Goal: Task Accomplishment & Management: Use online tool/utility

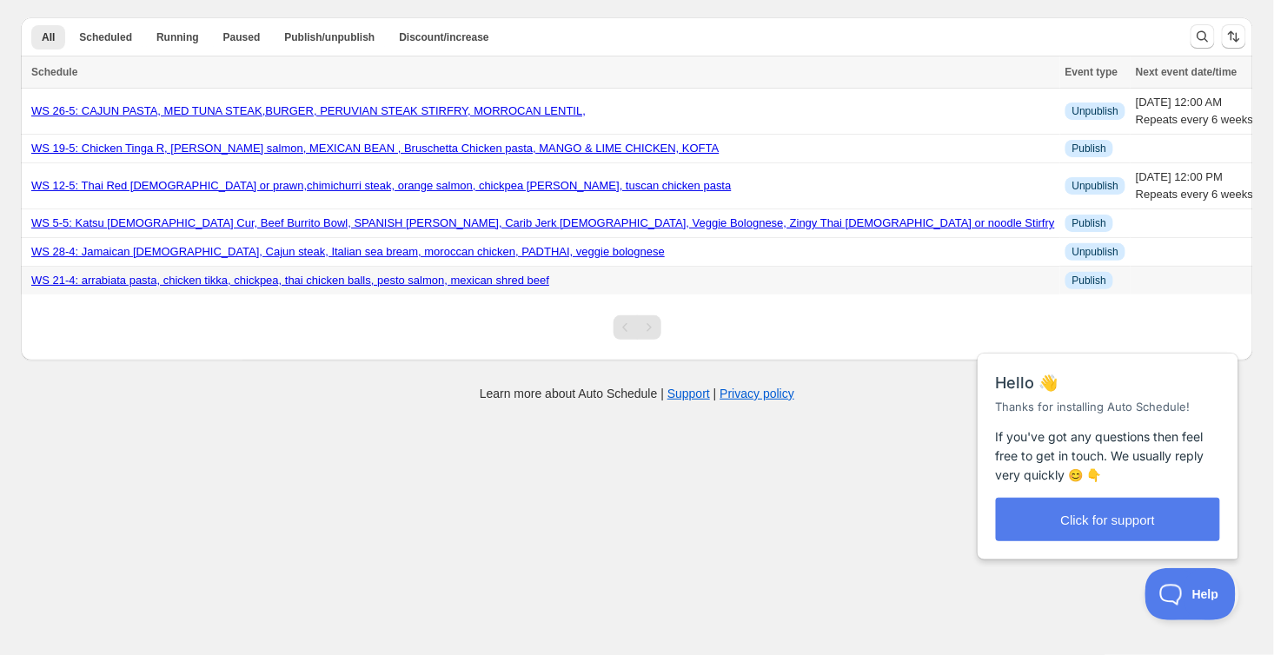
click at [311, 283] on link "WS 21-4: arrabiata pasta, chicken tikka, chickpea, thai chicken balls, pesto sa…" at bounding box center [290, 280] width 518 height 13
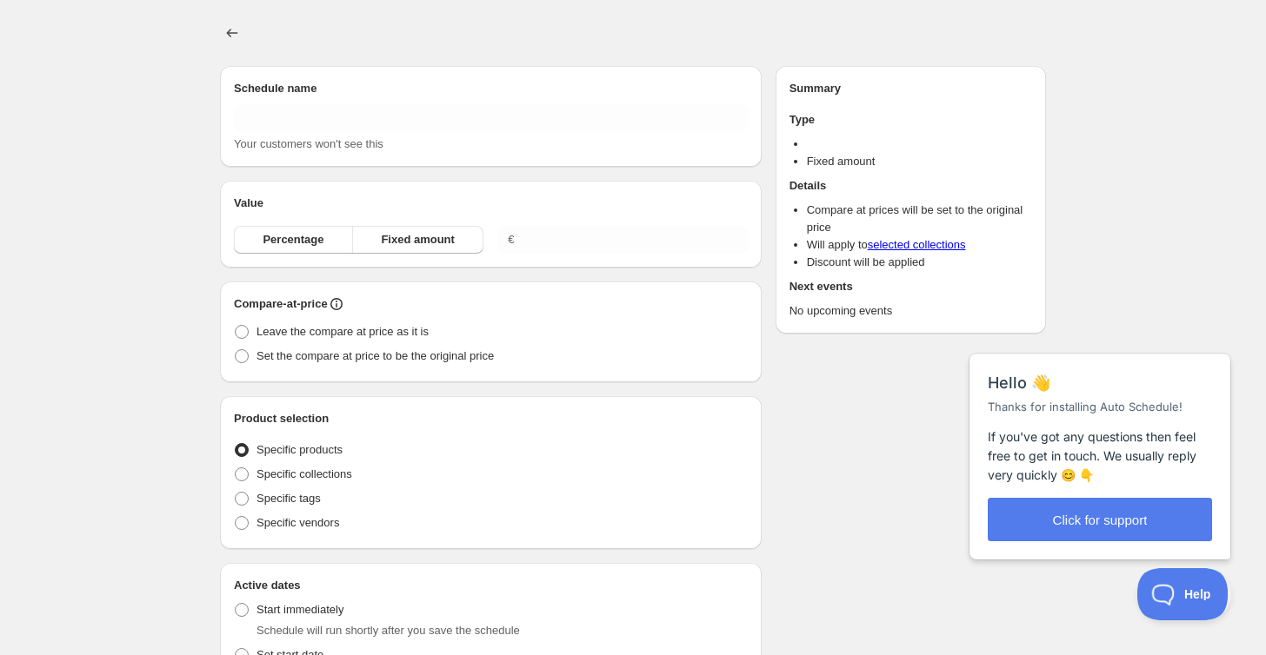
type input "WS 21-4: arrabiata pasta, chicken tikka, chickpea, thai chicken balls, pesto sa…"
radio input "true"
checkbox input "true"
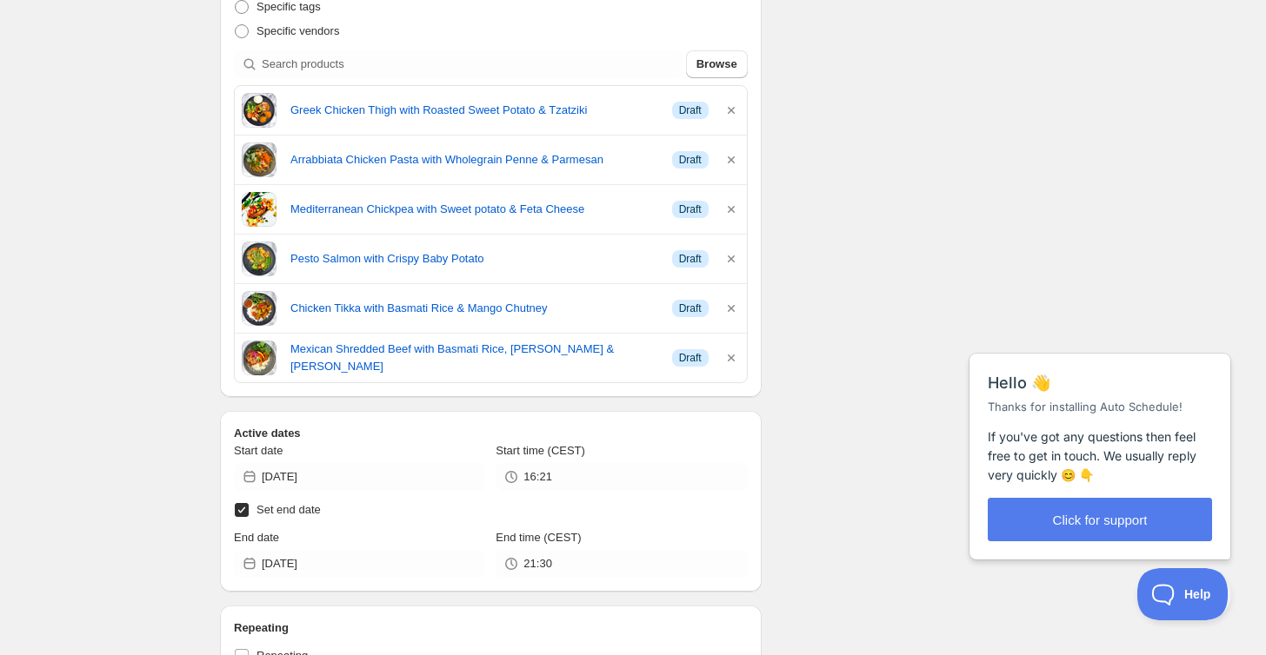
scroll to position [484, 0]
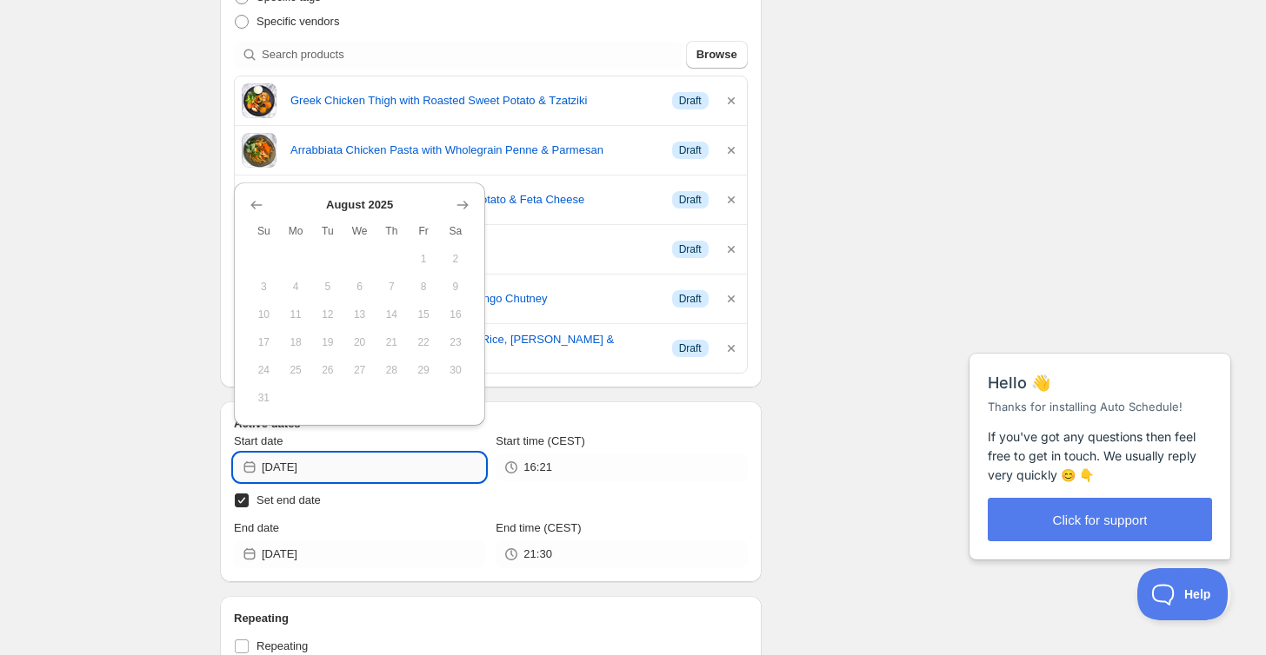
click at [377, 467] on input "[DATE]" at bounding box center [373, 468] width 223 height 28
click at [473, 201] on button "Show next month, September 2025" at bounding box center [462, 205] width 24 height 24
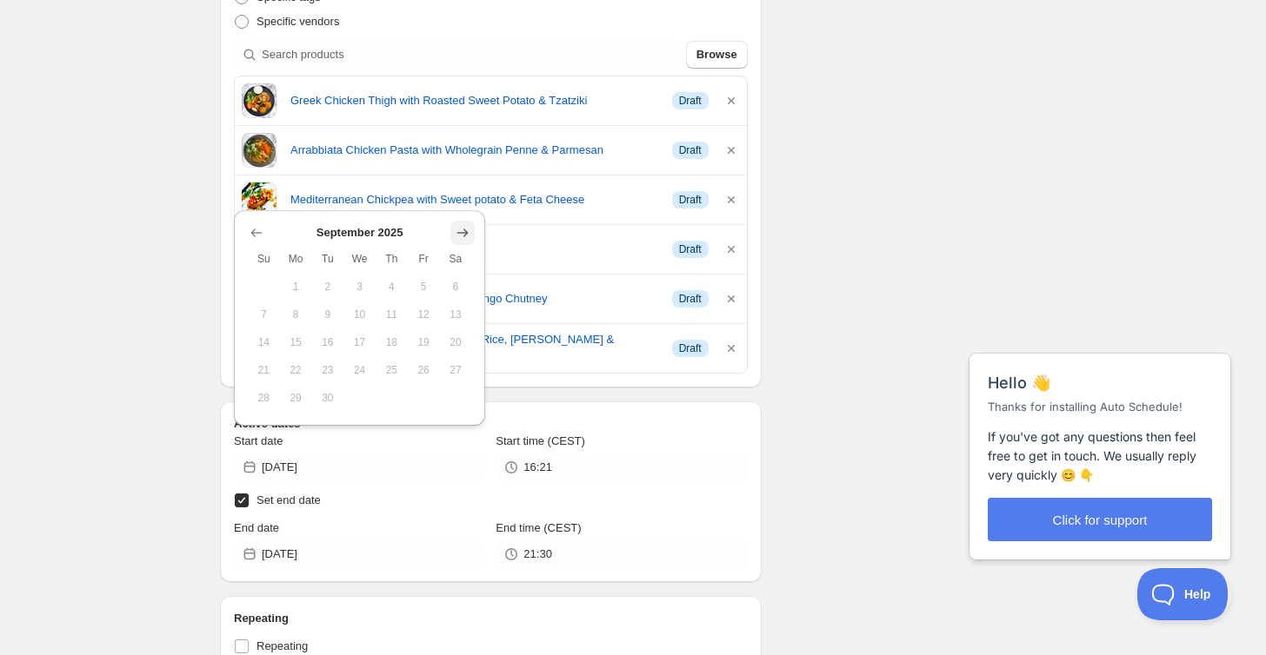
click at [456, 243] on button "Show next month, October 2025" at bounding box center [462, 233] width 24 height 24
click at [456, 236] on icon "Show next month, November 2025" at bounding box center [462, 232] width 17 height 17
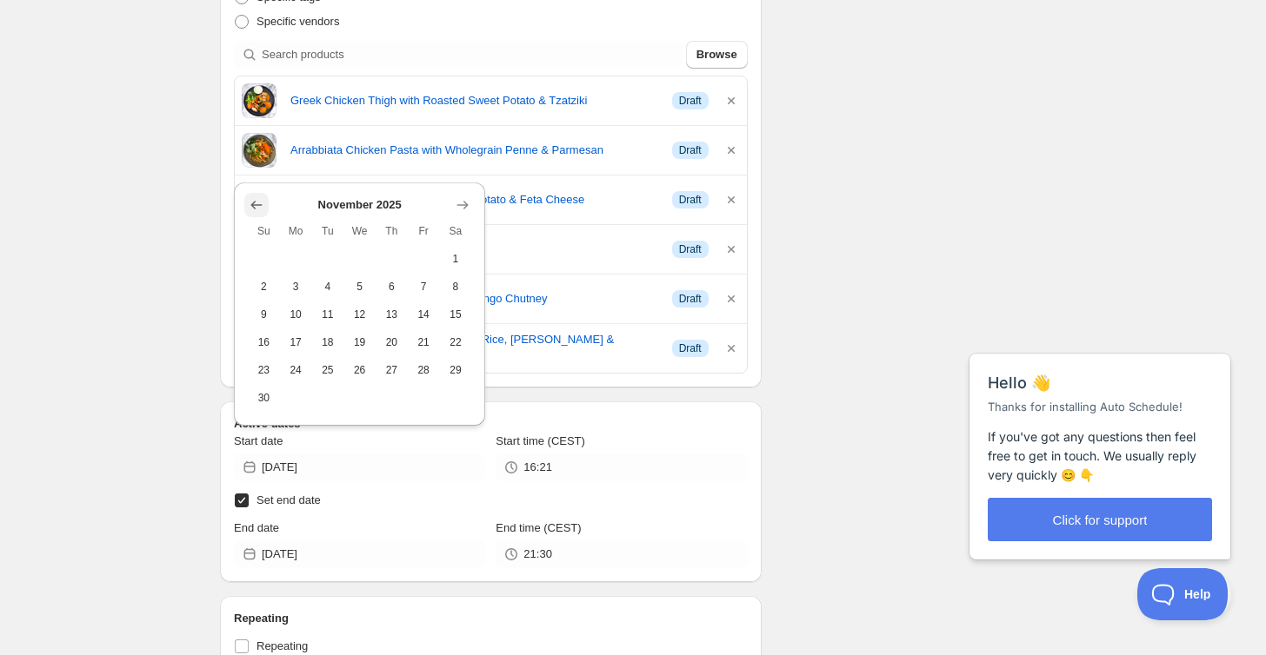
click at [262, 211] on icon "Show previous month, October 2025" at bounding box center [256, 204] width 17 height 17
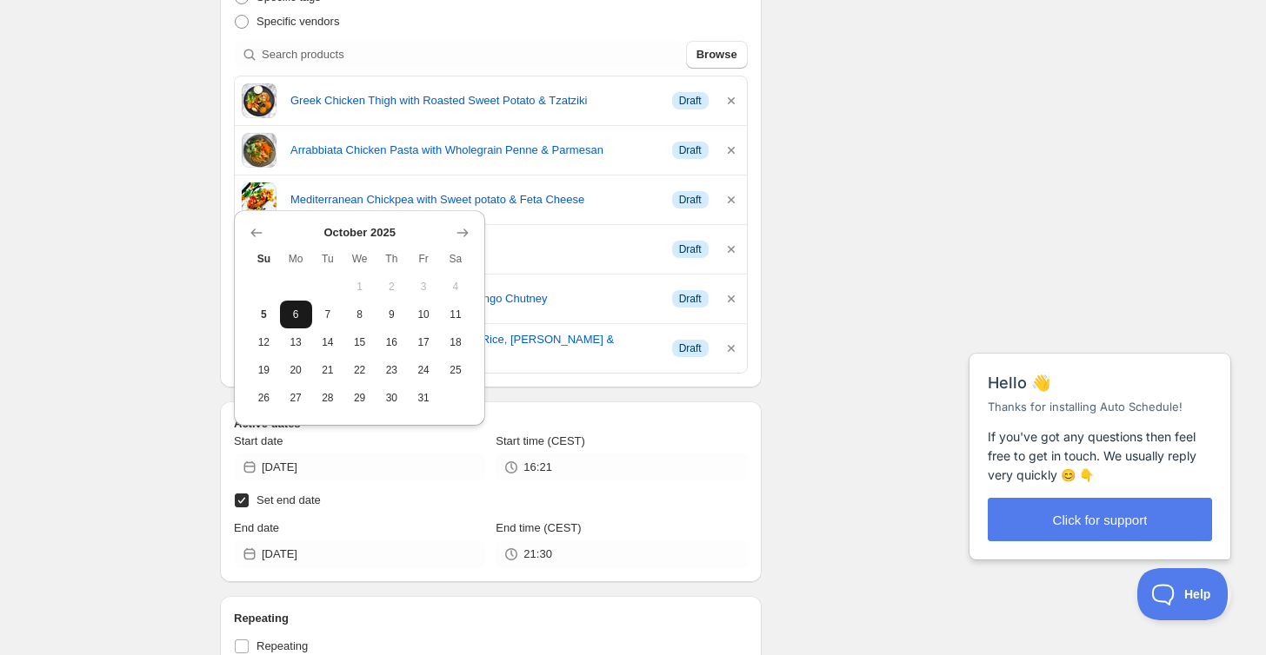
click at [296, 318] on span "6" at bounding box center [296, 315] width 18 height 14
type input "[DATE]"
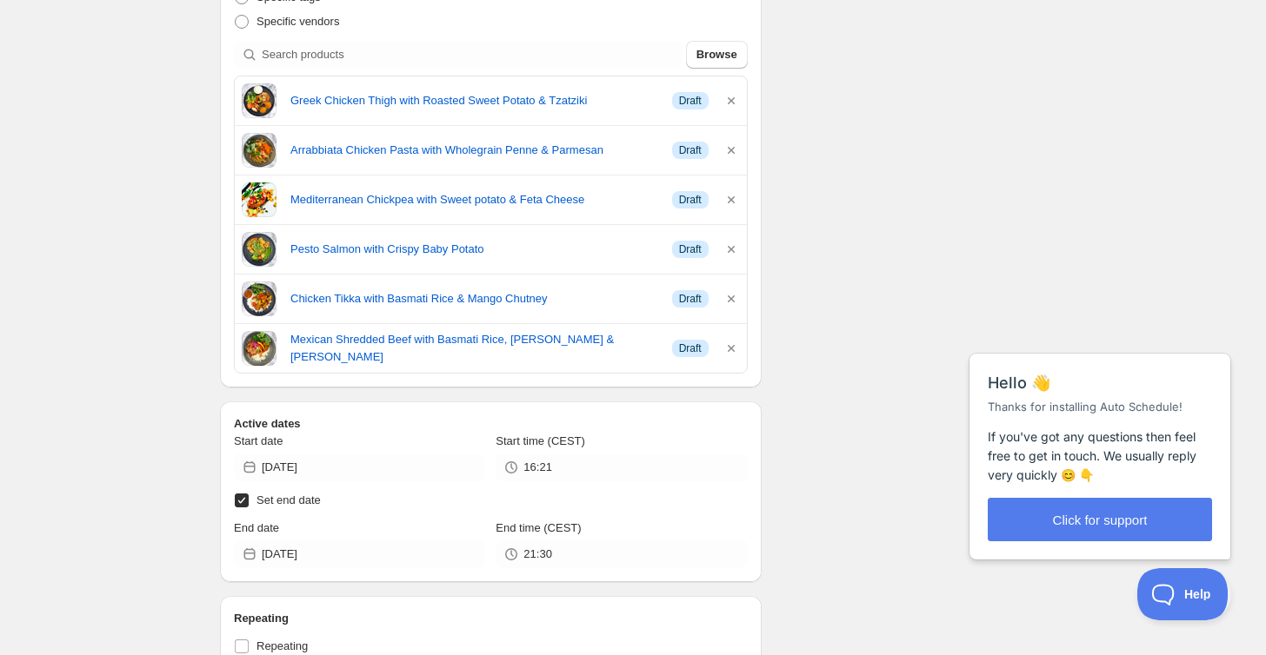
click at [593, 447] on div "Start time (CEST)" at bounding box center [620, 441] width 251 height 17
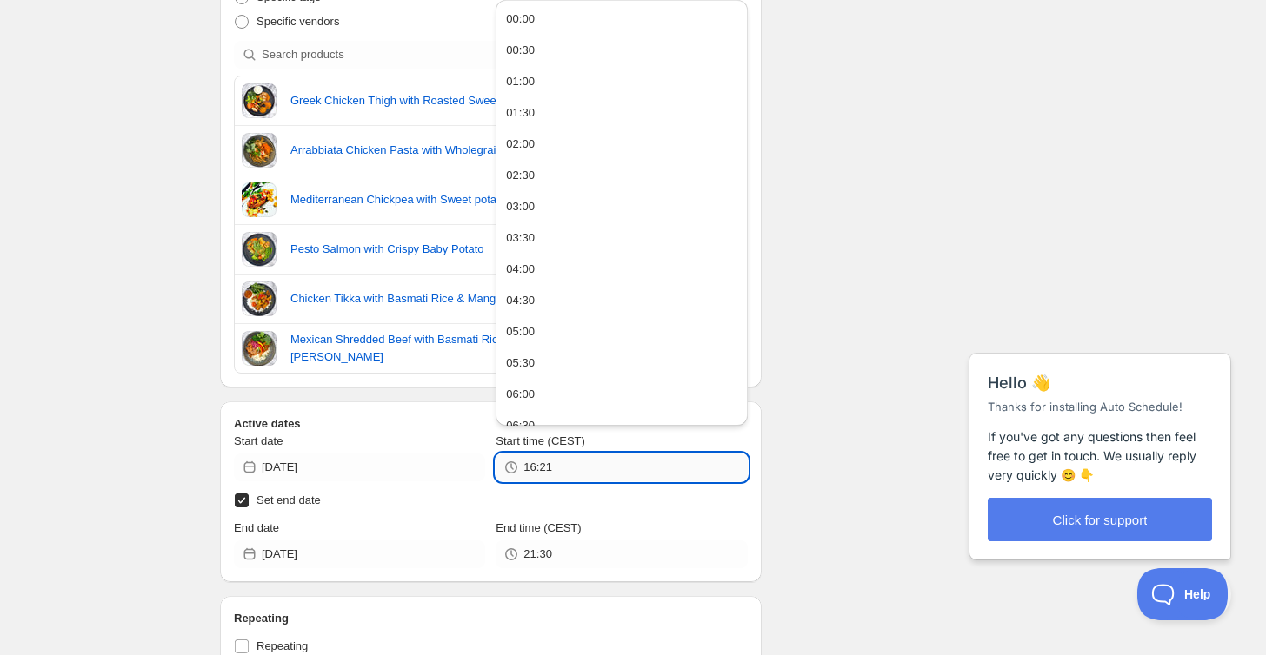
click at [591, 469] on input "16:21" at bounding box center [634, 468] width 223 height 28
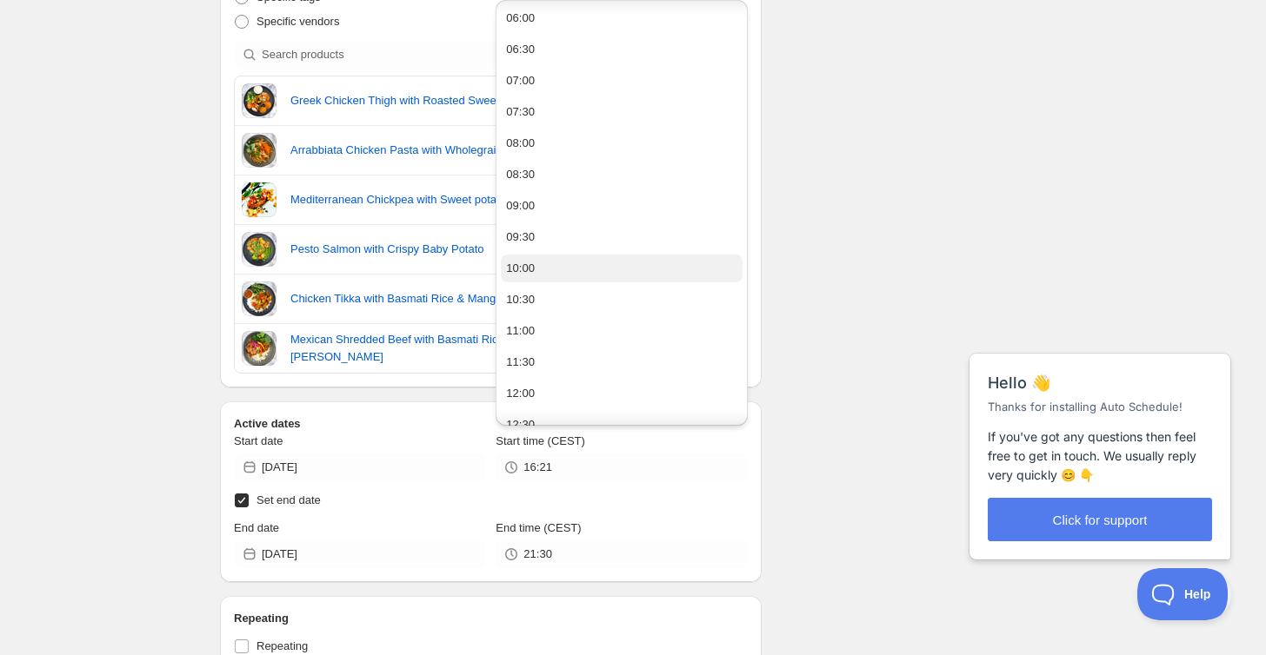
click at [562, 270] on button "10:00" at bounding box center [621, 269] width 241 height 28
type input "10:00"
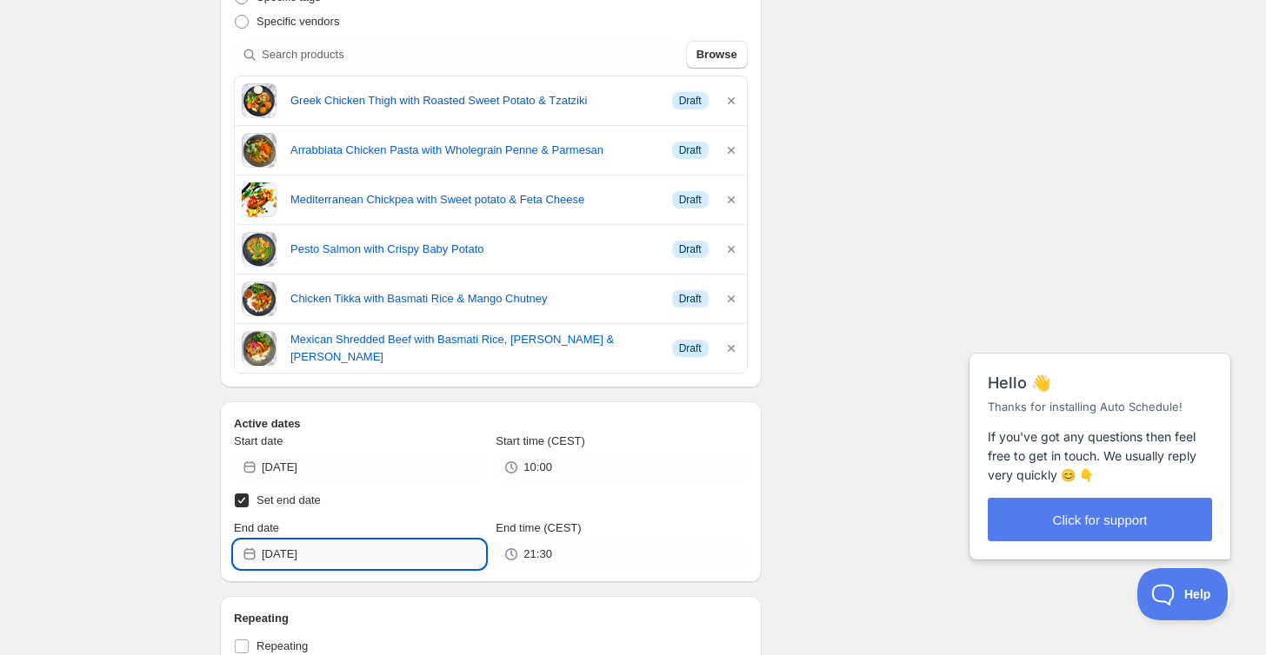
click at [387, 555] on input "[DATE]" at bounding box center [373, 555] width 223 height 28
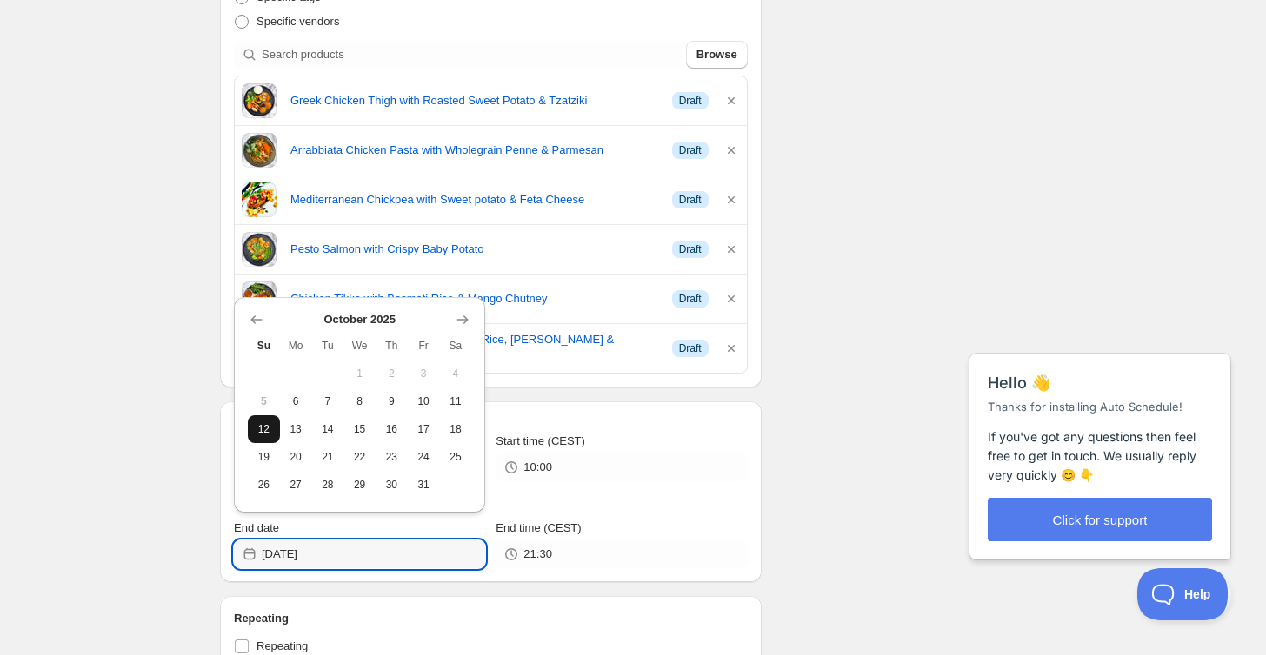
click at [262, 429] on span "12" at bounding box center [264, 429] width 18 height 14
type input "[DATE]"
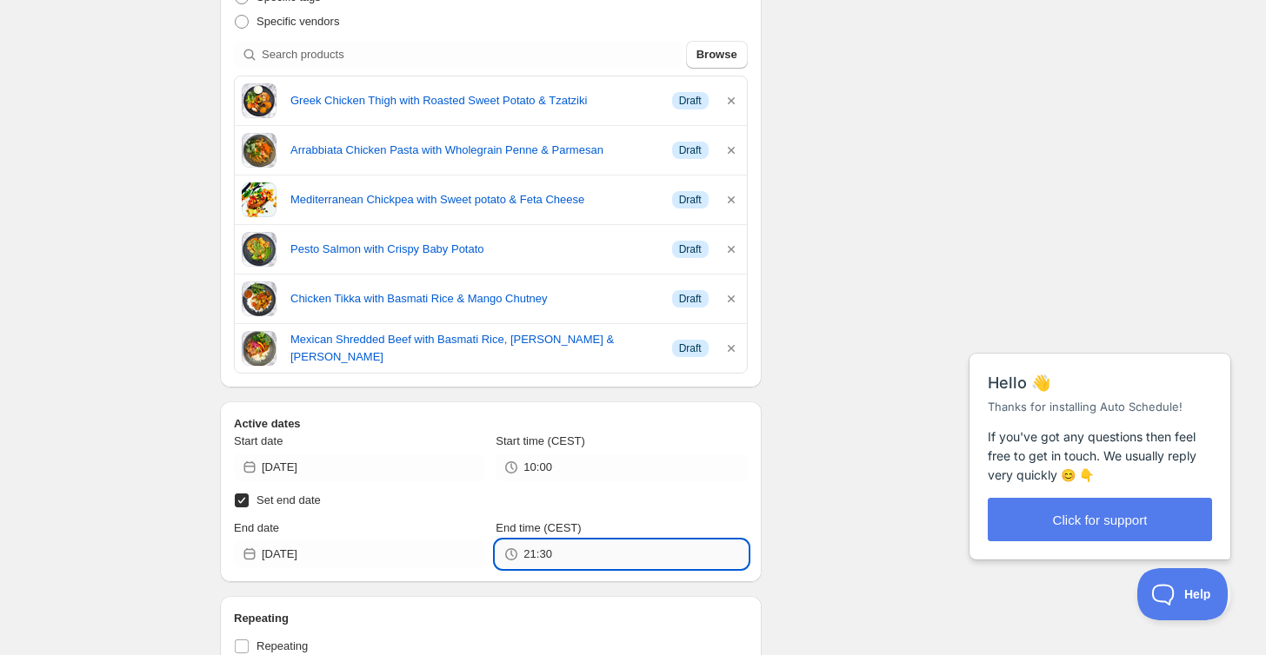
click at [570, 548] on input "21:30" at bounding box center [634, 555] width 223 height 28
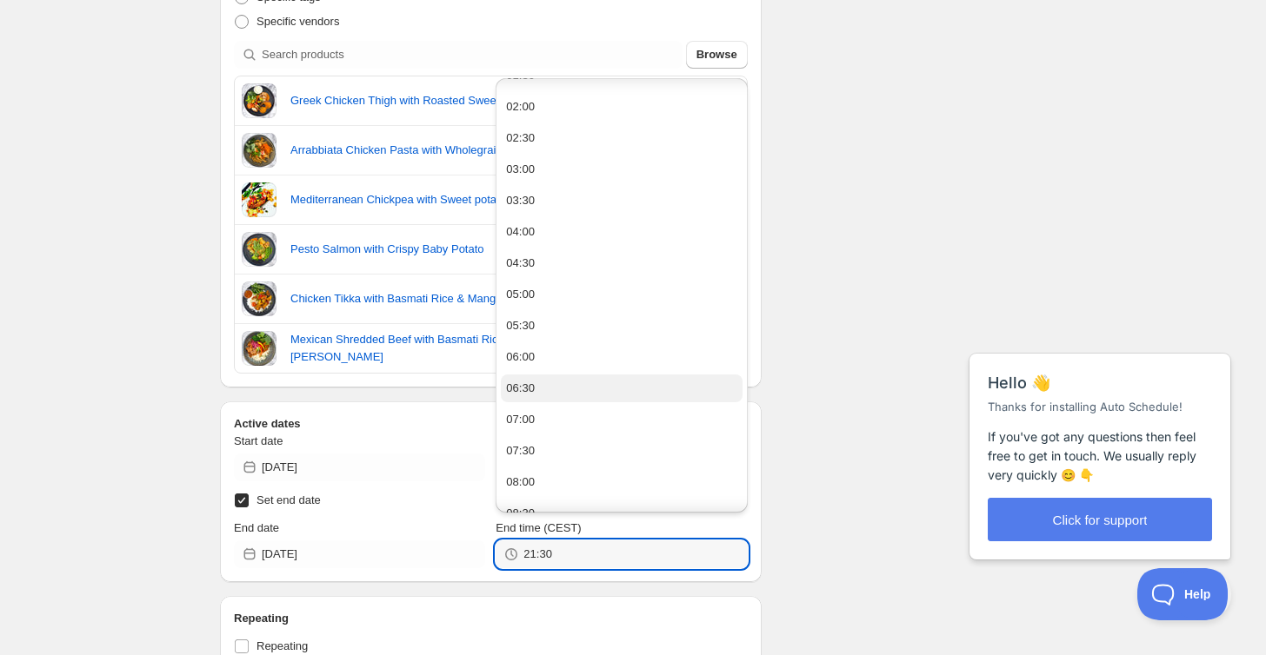
scroll to position [113, 0]
click at [554, 488] on button "08:00" at bounding box center [621, 485] width 241 height 28
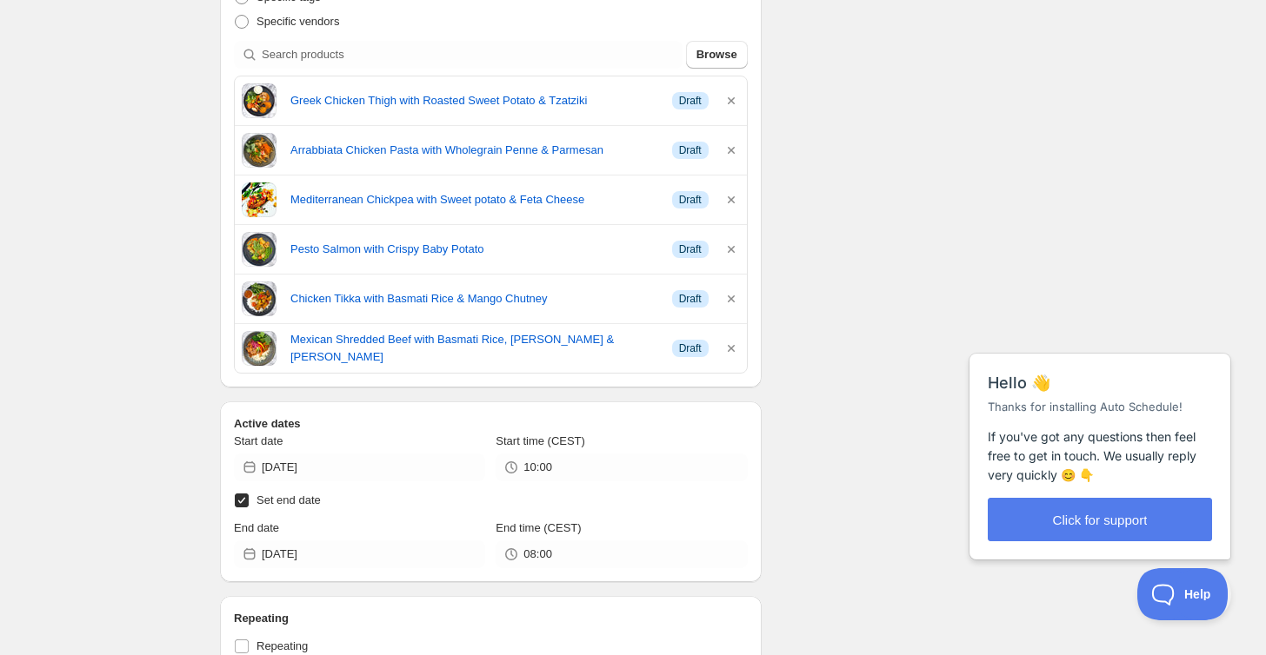
click at [554, 488] on label "Set end date" at bounding box center [491, 500] width 514 height 24
click at [249, 494] on input "Set end date" at bounding box center [242, 501] width 14 height 14
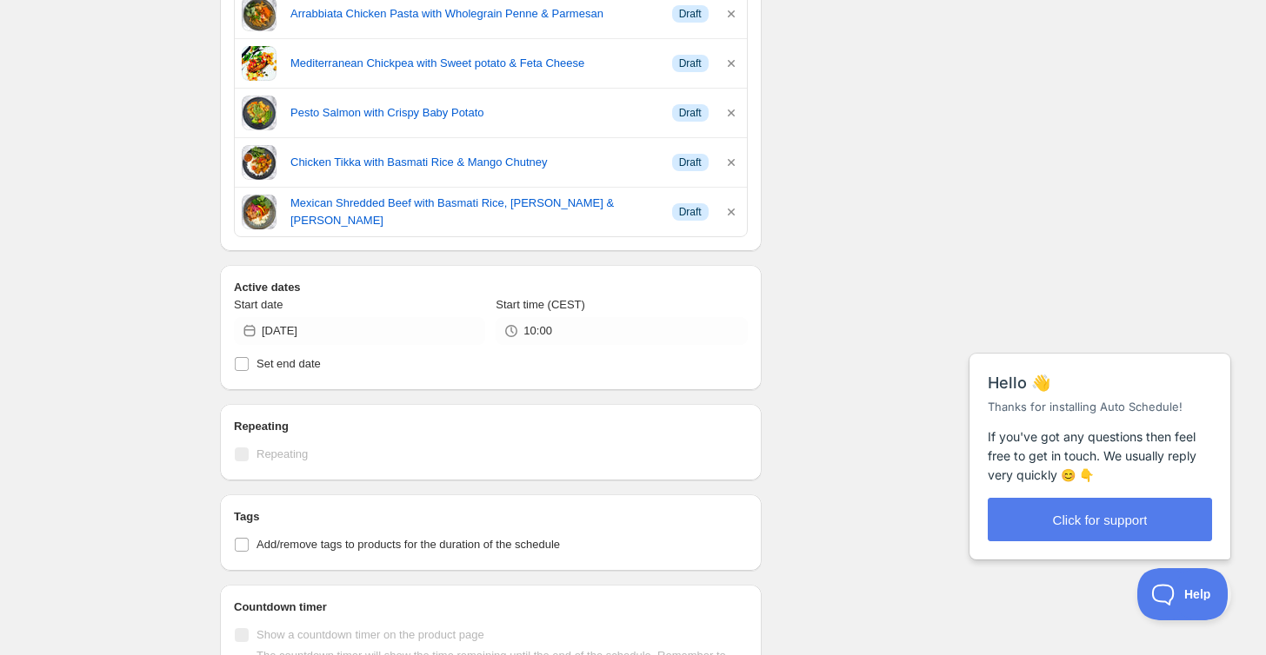
scroll to position [648, 0]
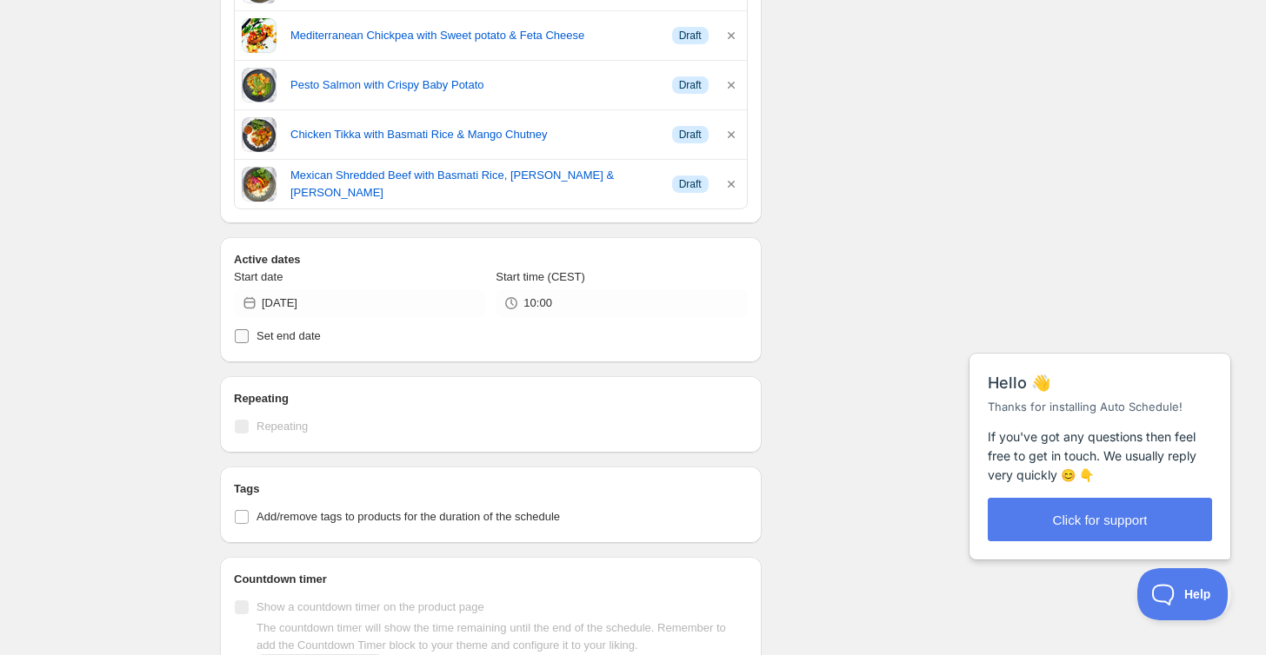
click at [275, 333] on span "Set end date" at bounding box center [288, 335] width 64 height 13
click at [249, 333] on input "Set end date" at bounding box center [242, 336] width 14 height 14
checkbox input "true"
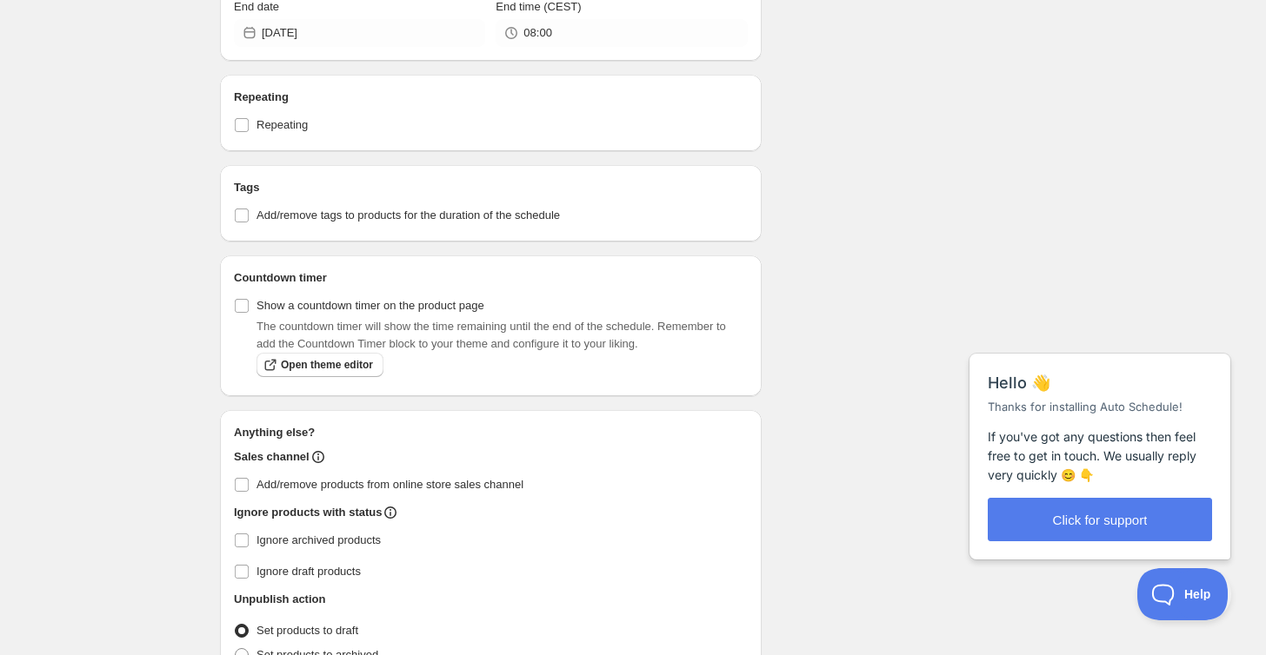
scroll to position [1015, 0]
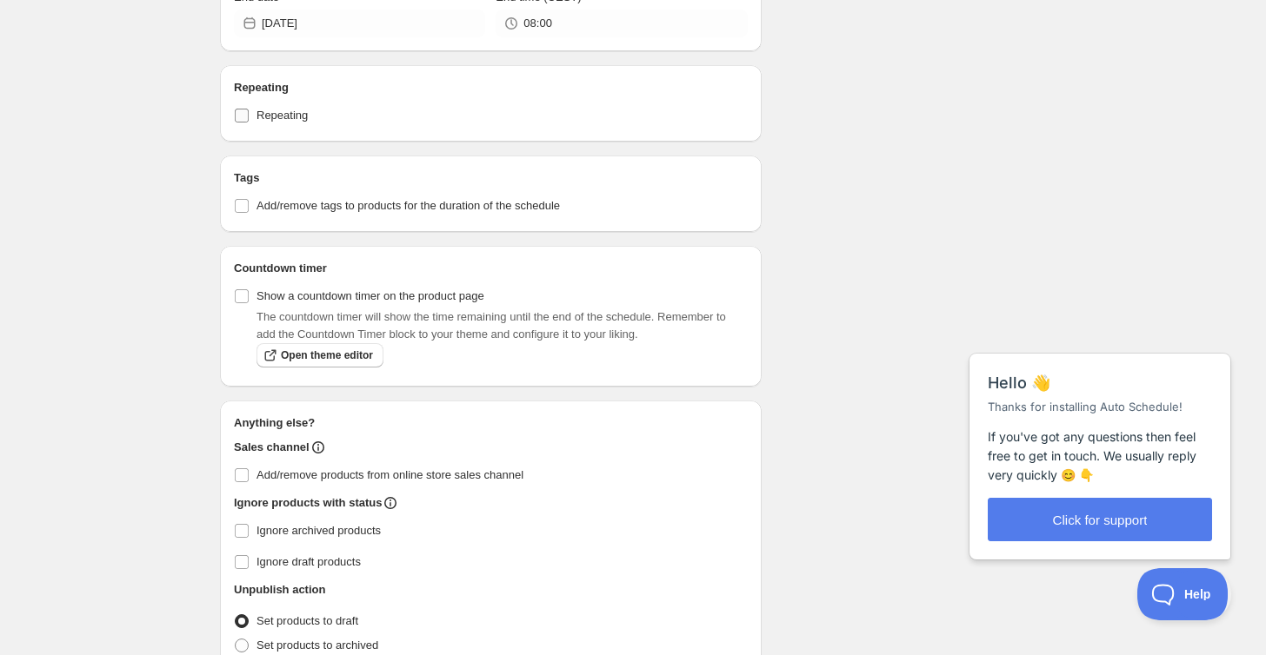
click at [269, 113] on span "Repeating" at bounding box center [281, 115] width 51 height 13
click at [249, 113] on input "Repeating" at bounding box center [242, 116] width 14 height 14
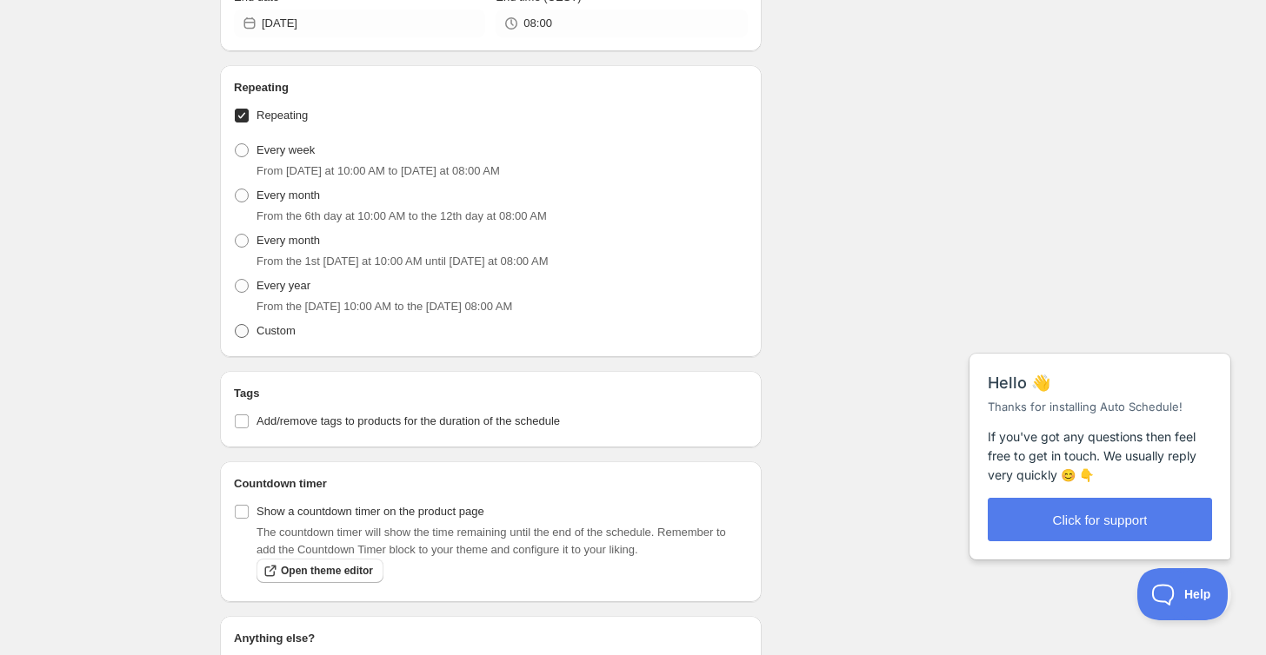
click at [276, 336] on span "Custom" at bounding box center [275, 330] width 39 height 17
click at [236, 325] on input "Custom" at bounding box center [235, 324] width 1 height 1
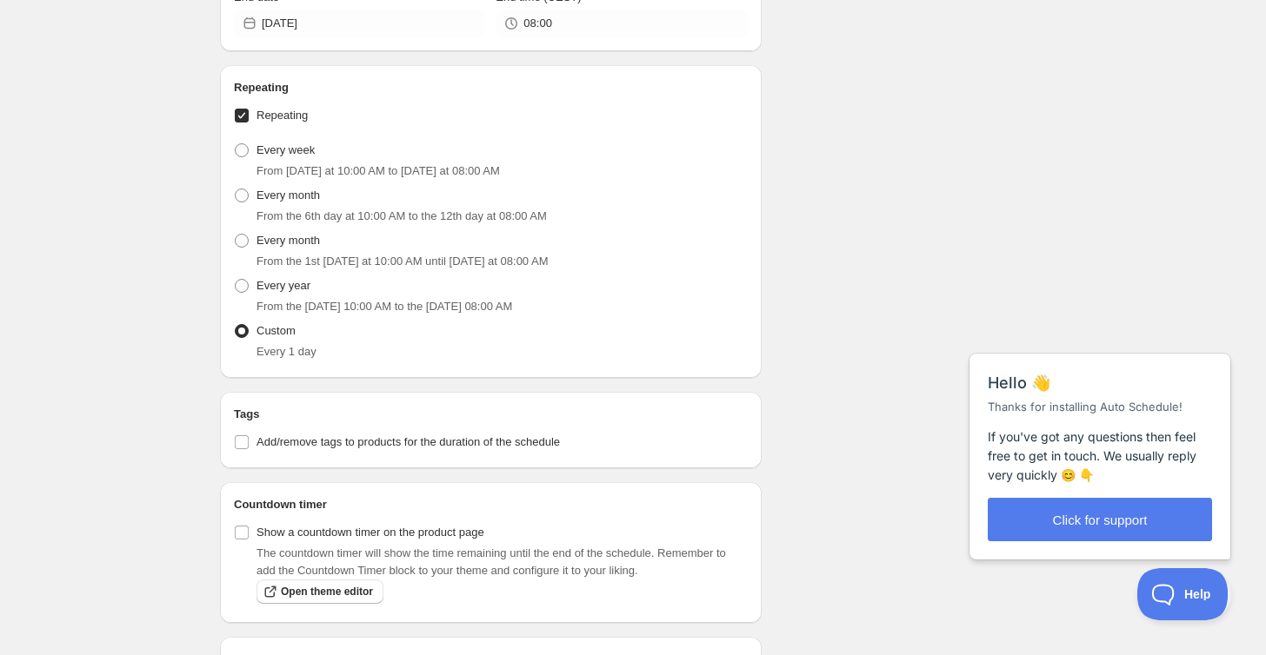
click at [244, 116] on input "Repeating" at bounding box center [242, 116] width 14 height 14
checkbox input "false"
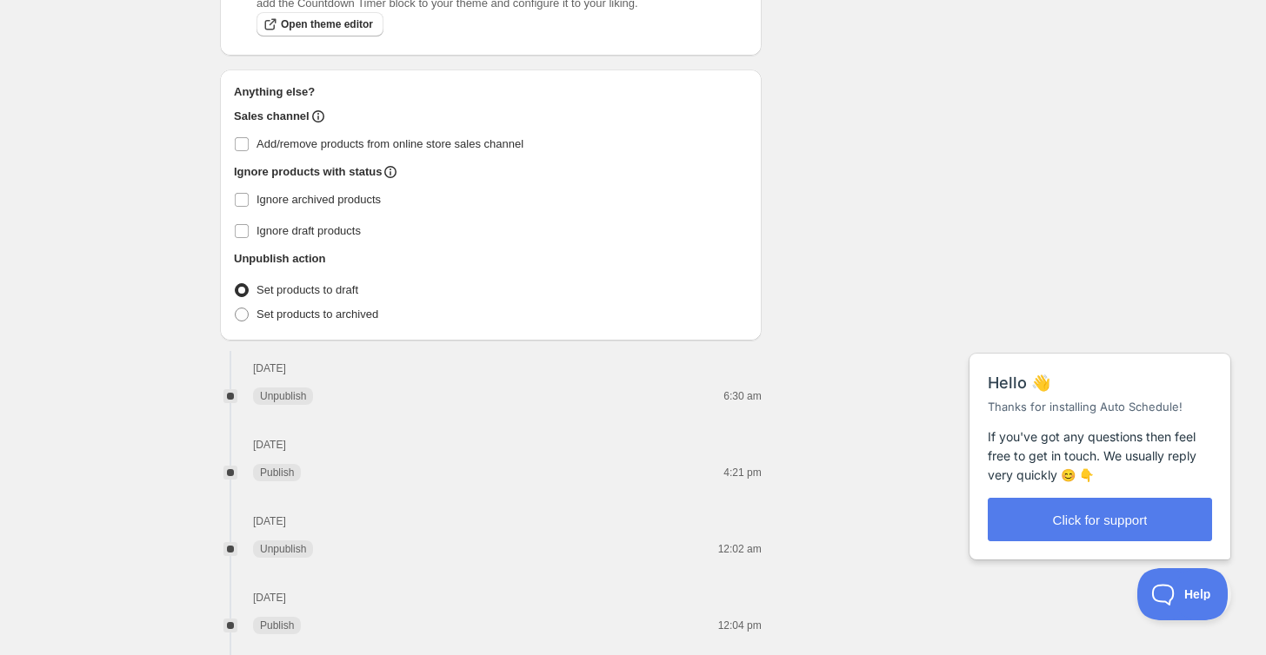
scroll to position [1353, 0]
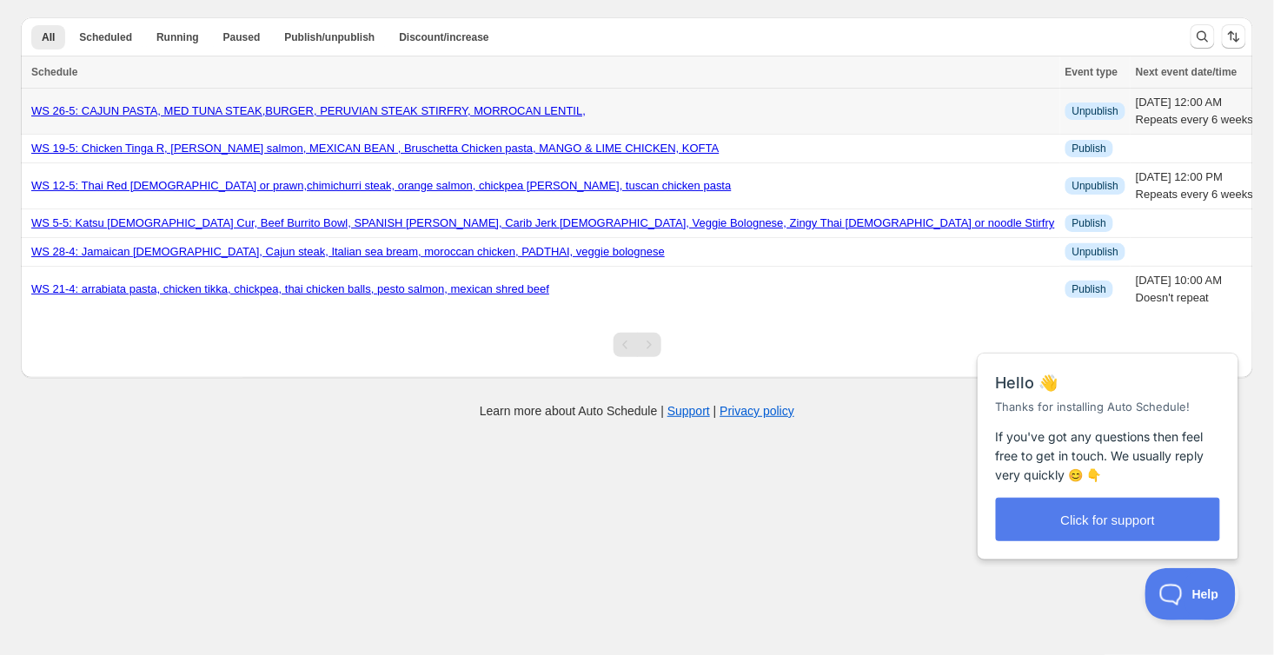
click at [214, 106] on link "WS 26-5: CAJUN PASTA, MED TUNA STEAK,BURGER, PERUVIAN STEAK STIRFRY, MORROCAN L…" at bounding box center [308, 110] width 555 height 13
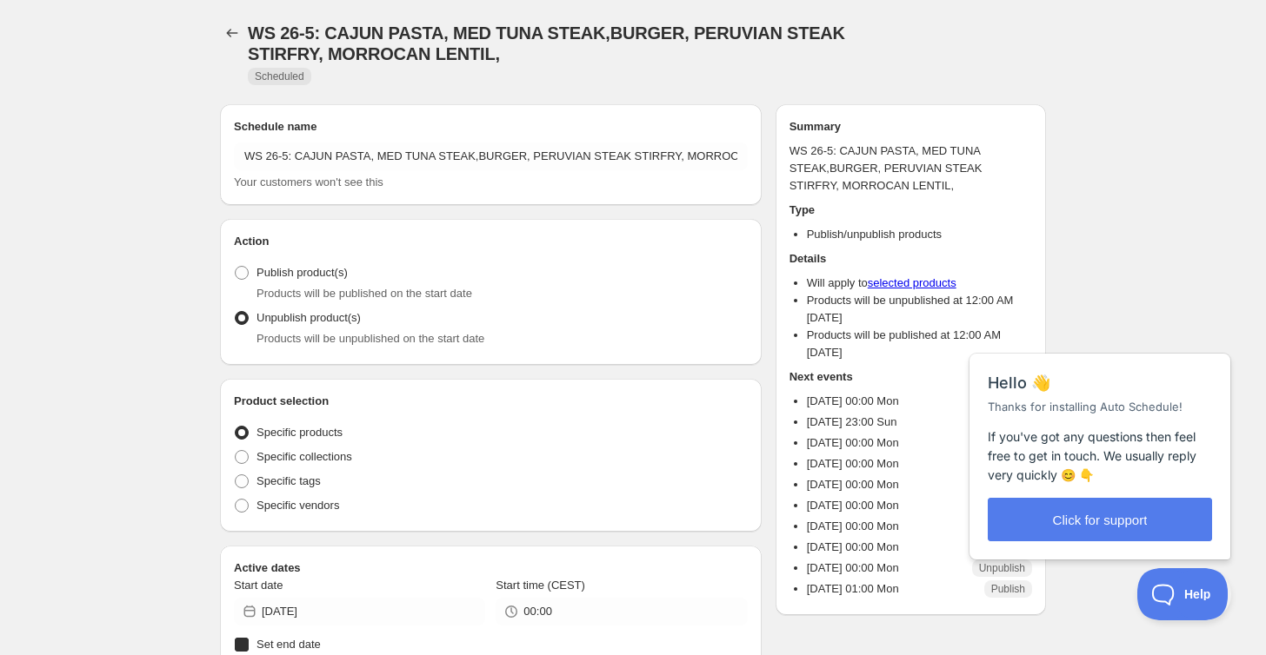
radio input "true"
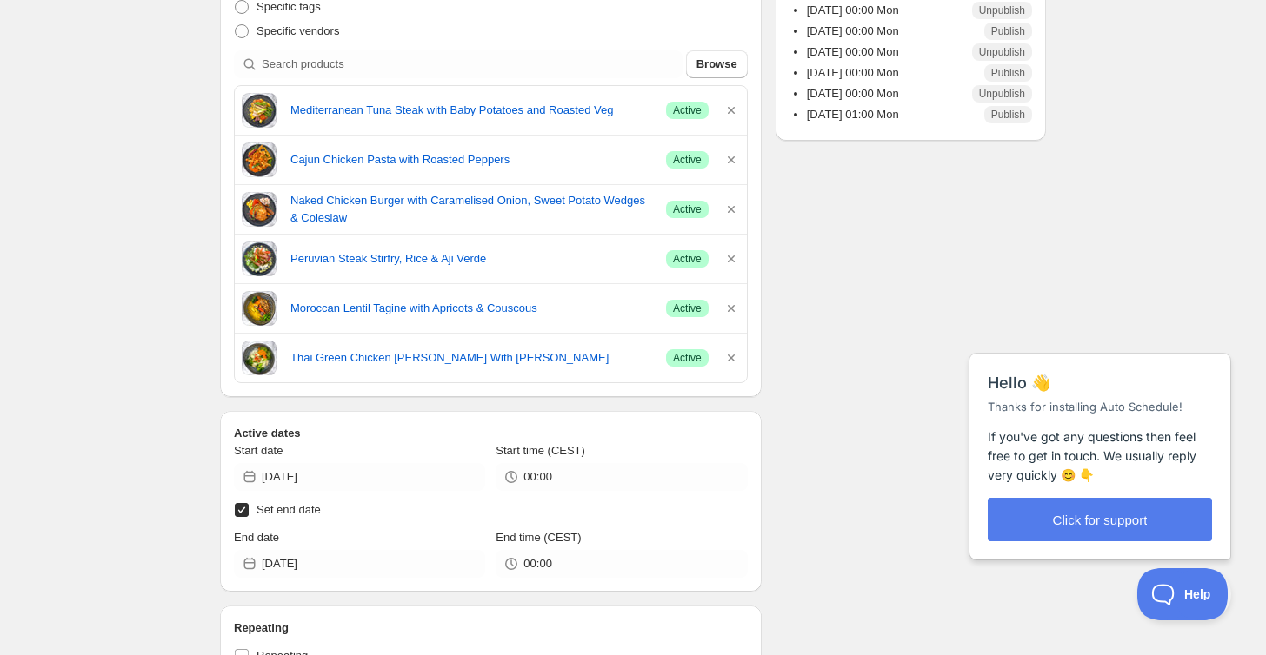
scroll to position [477, 0]
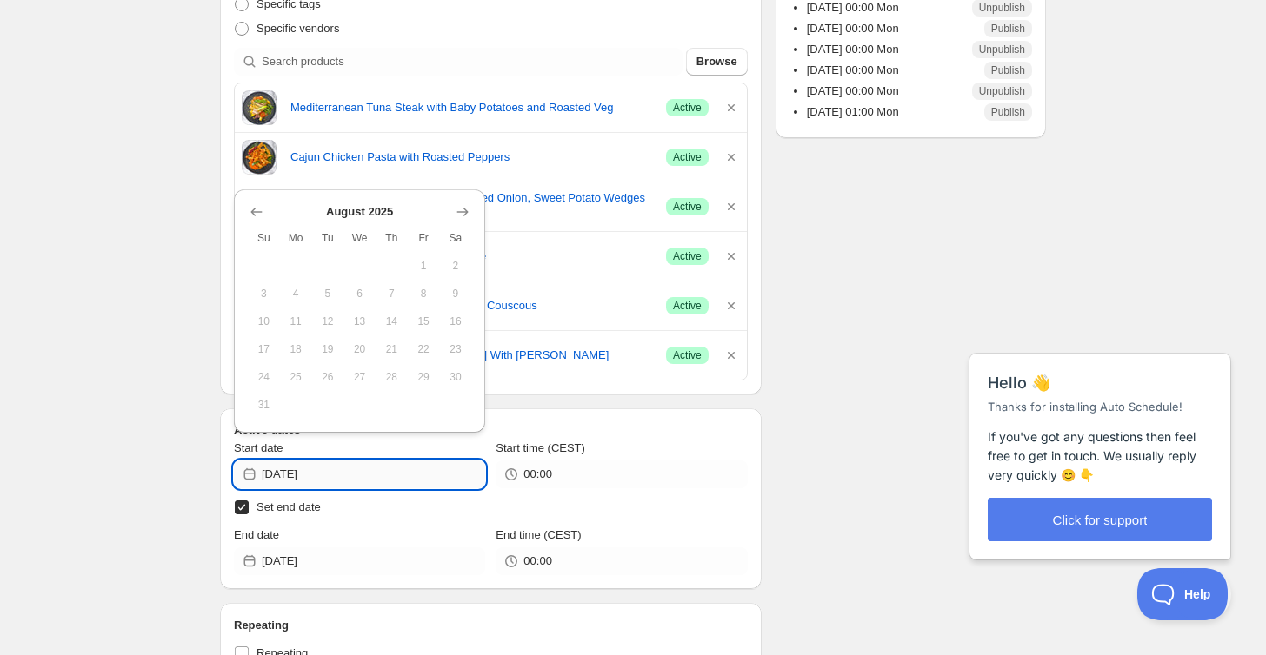
click at [360, 478] on input "[DATE]" at bounding box center [373, 475] width 223 height 28
click at [366, 516] on label "Set end date" at bounding box center [491, 507] width 514 height 24
click at [249, 515] on input "Set end date" at bounding box center [242, 508] width 14 height 14
checkbox input "false"
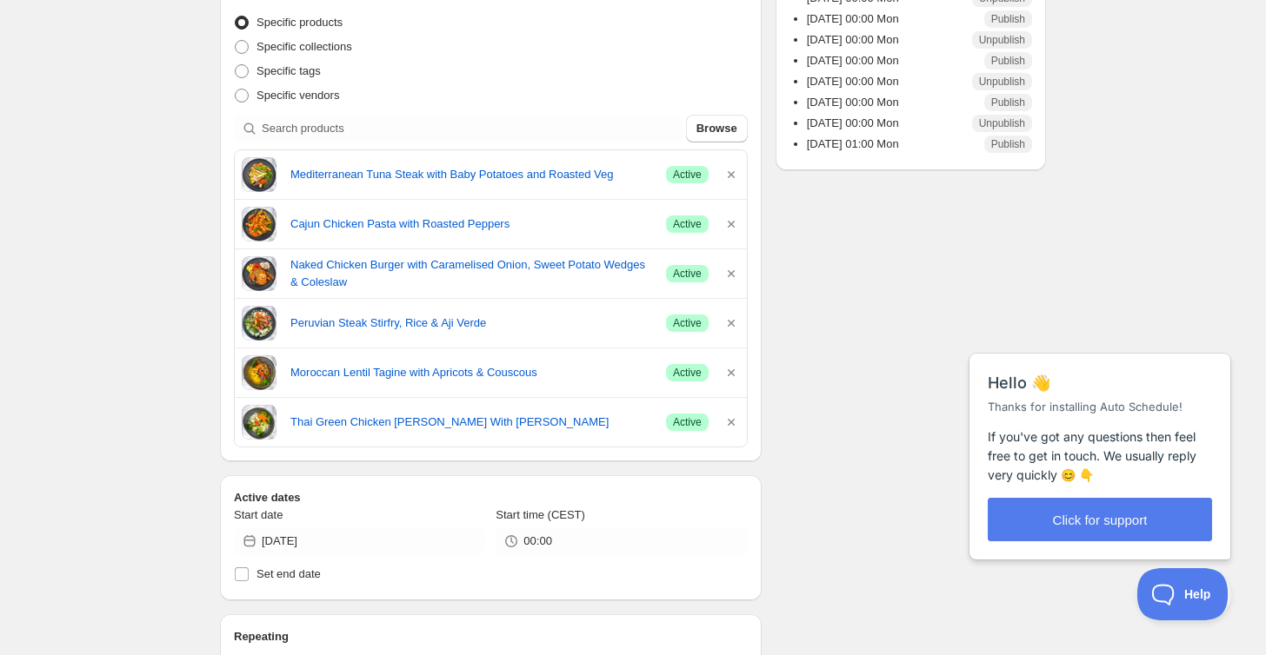
scroll to position [699, 0]
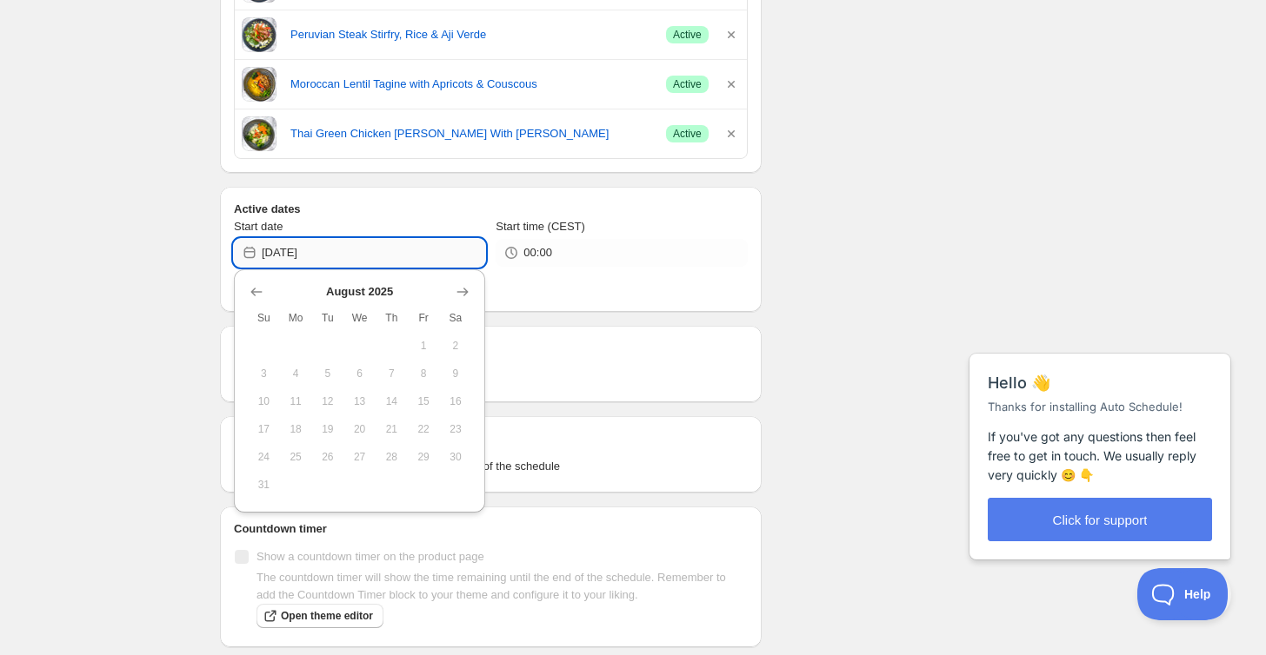
click at [391, 250] on input "[DATE]" at bounding box center [373, 253] width 223 height 28
click at [469, 289] on icon "Show next month, September 2025" at bounding box center [462, 291] width 17 height 17
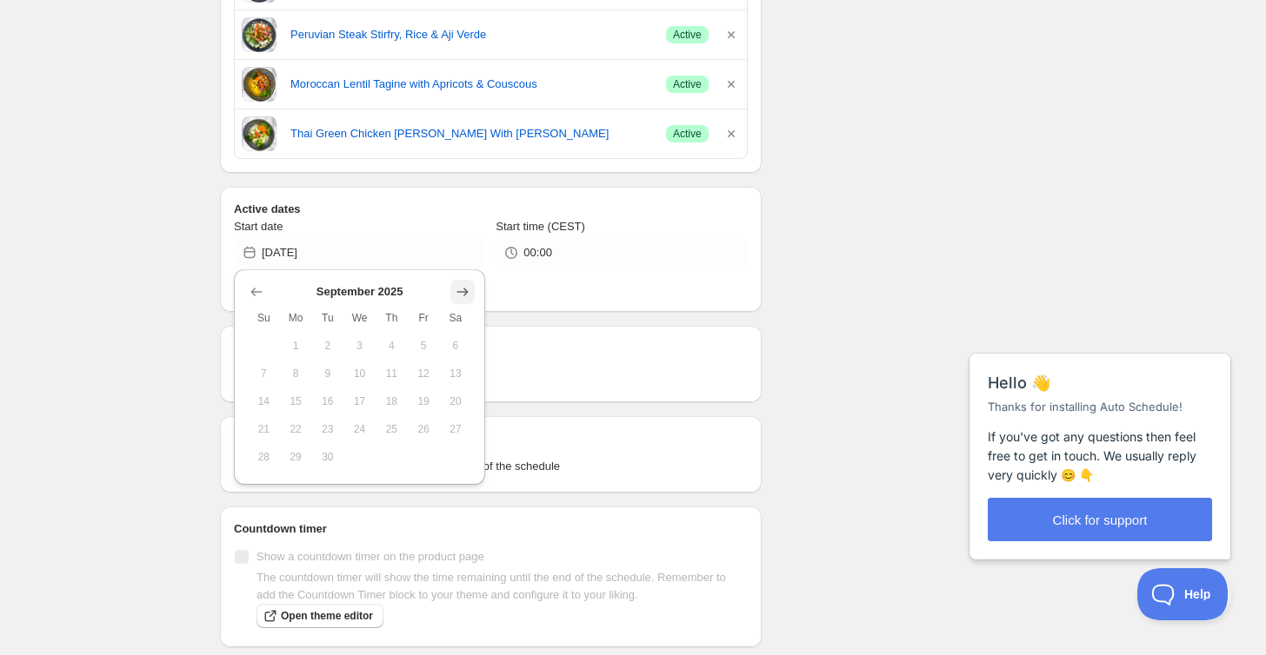
click at [469, 289] on icon "Show next month, October 2025" at bounding box center [462, 291] width 17 height 17
click at [289, 380] on span "6" at bounding box center [296, 374] width 18 height 14
type input "[DATE]"
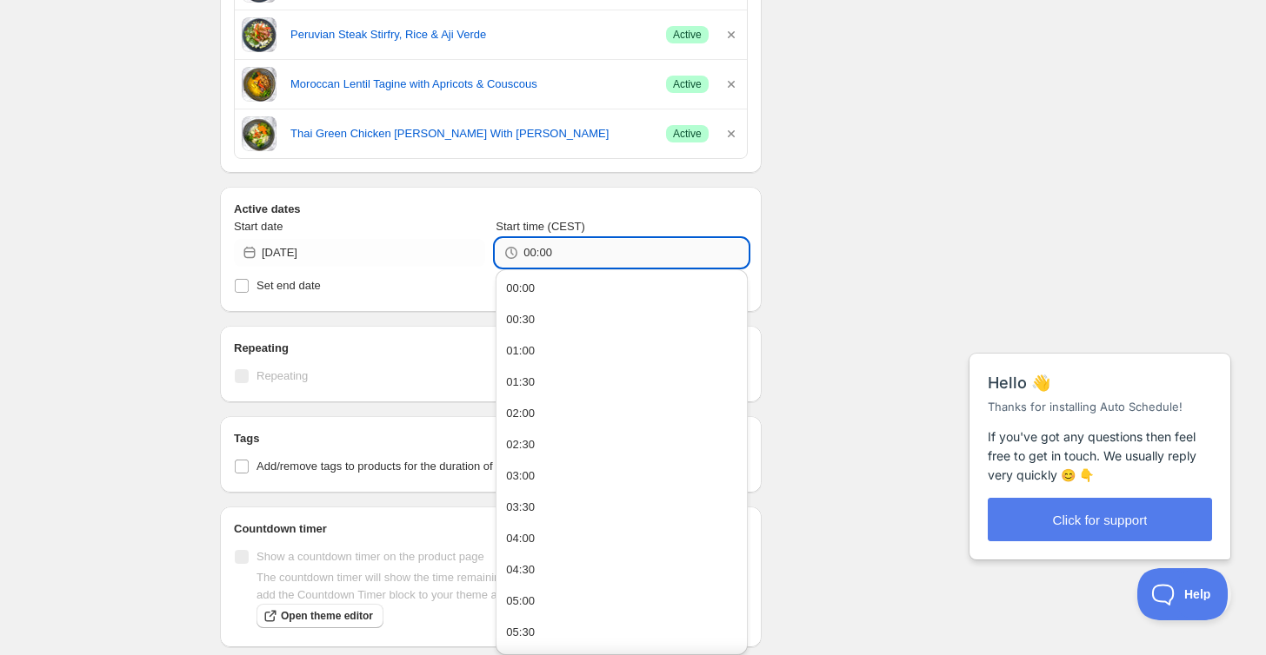
click at [571, 240] on input "00:00" at bounding box center [634, 253] width 223 height 28
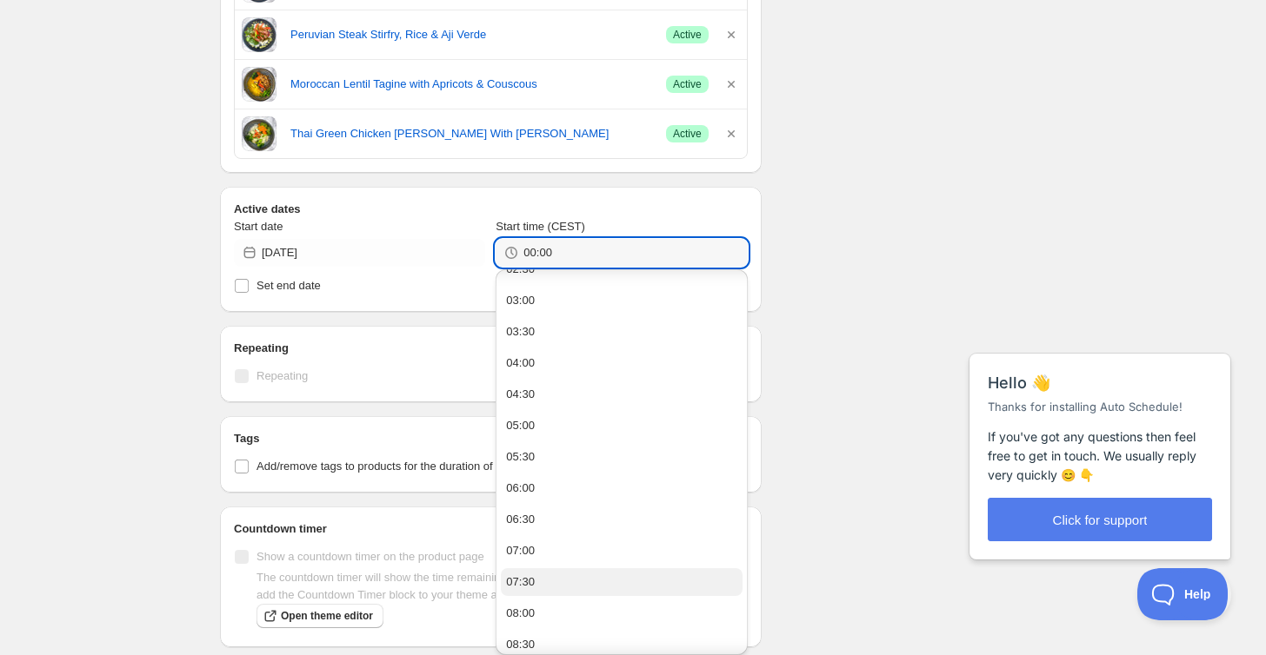
scroll to position [175, 0]
click at [586, 607] on button "08:00" at bounding box center [621, 615] width 241 height 28
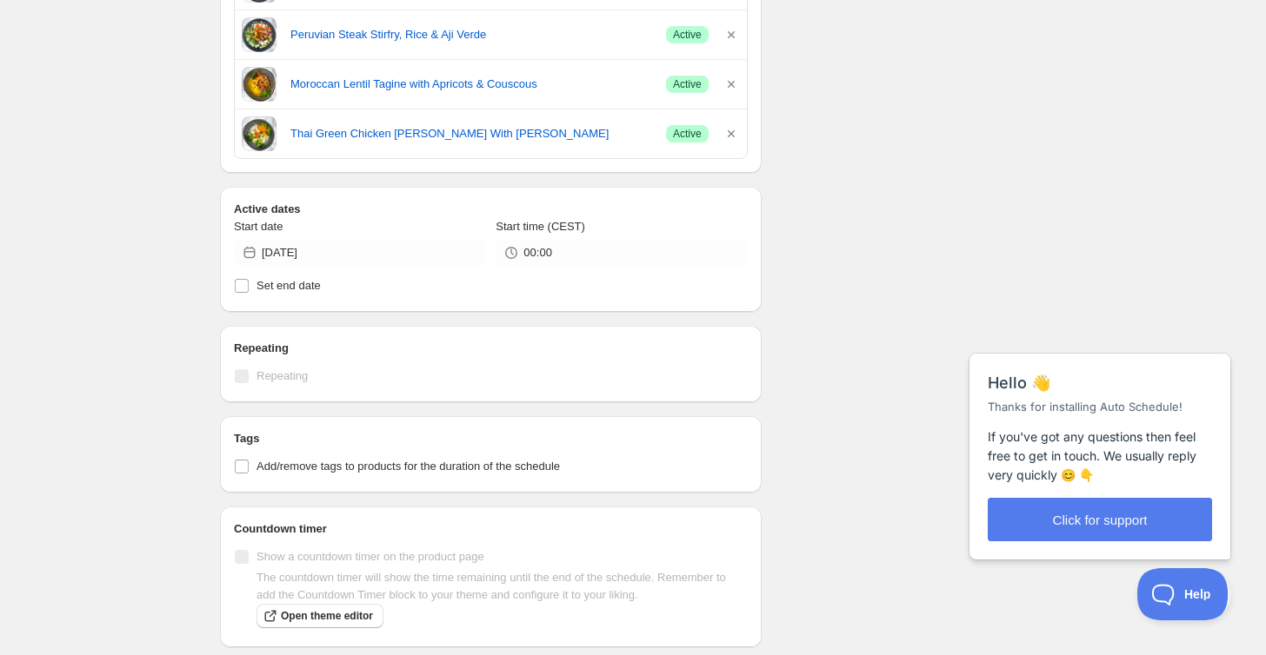
type input "08:00"
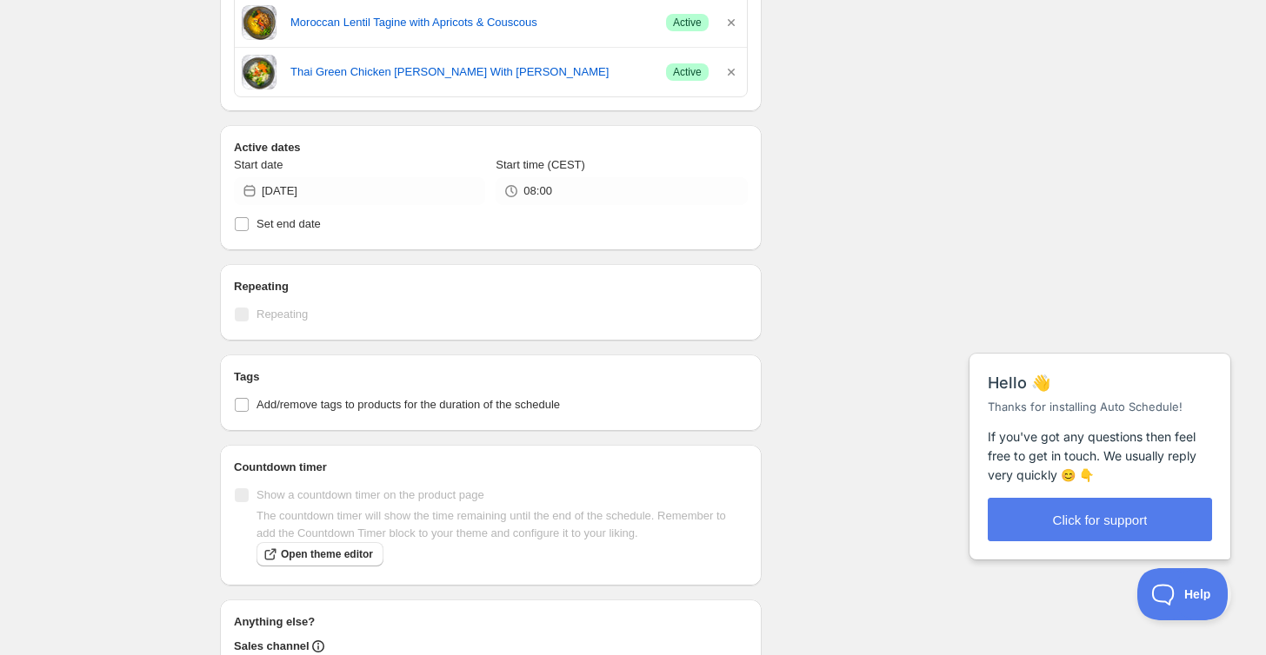
scroll to position [892, 0]
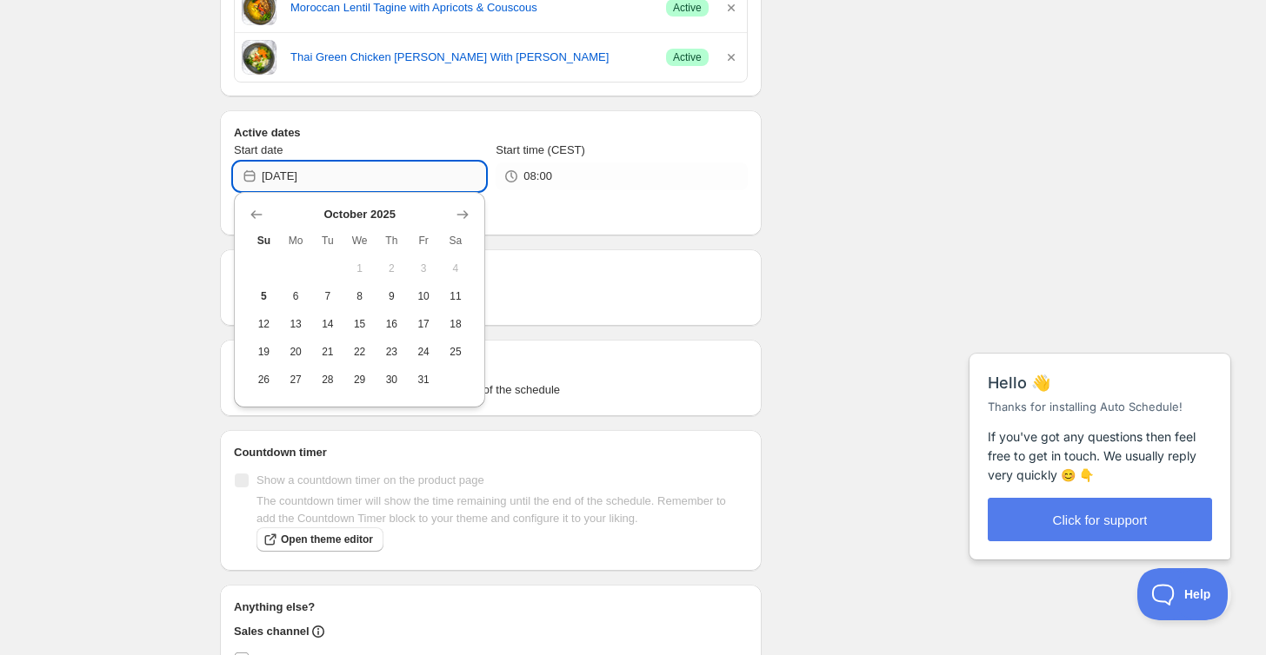
click at [411, 172] on input "[DATE]" at bounding box center [373, 177] width 223 height 28
click at [296, 293] on span "6" at bounding box center [296, 296] width 18 height 14
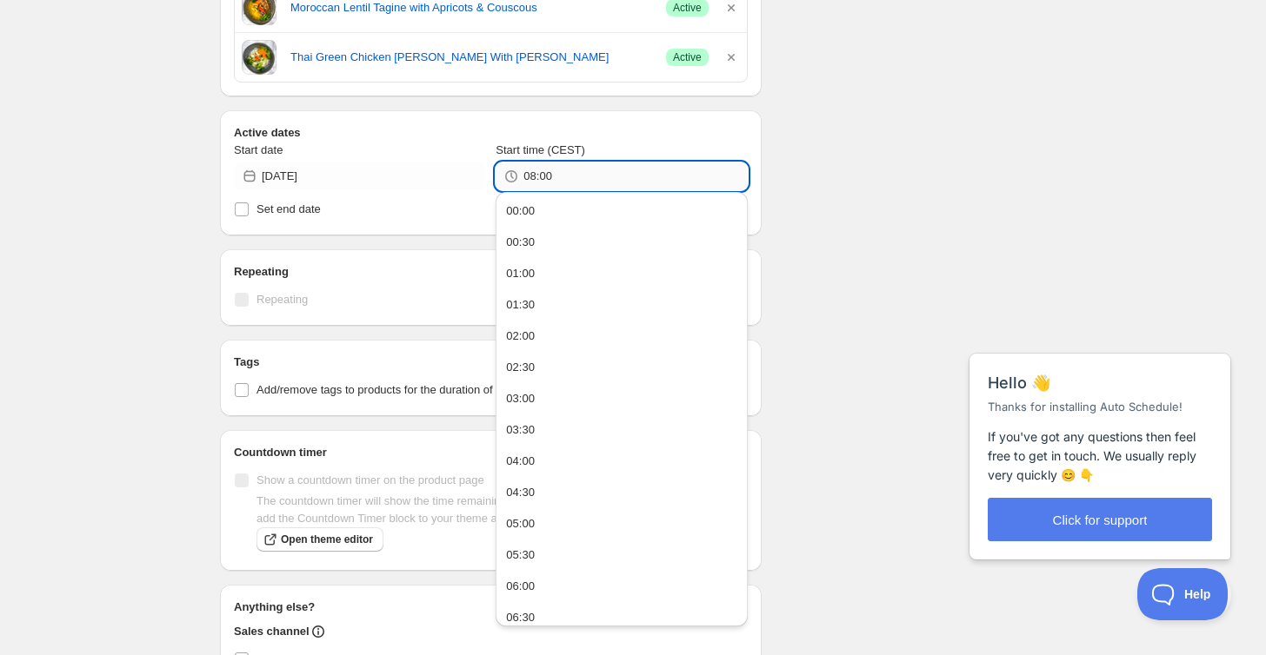
click at [561, 183] on input "08:00" at bounding box center [634, 177] width 223 height 28
click at [283, 210] on span "Set end date" at bounding box center [288, 209] width 64 height 13
click at [249, 210] on input "Set end date" at bounding box center [242, 210] width 14 height 14
checkbox input "true"
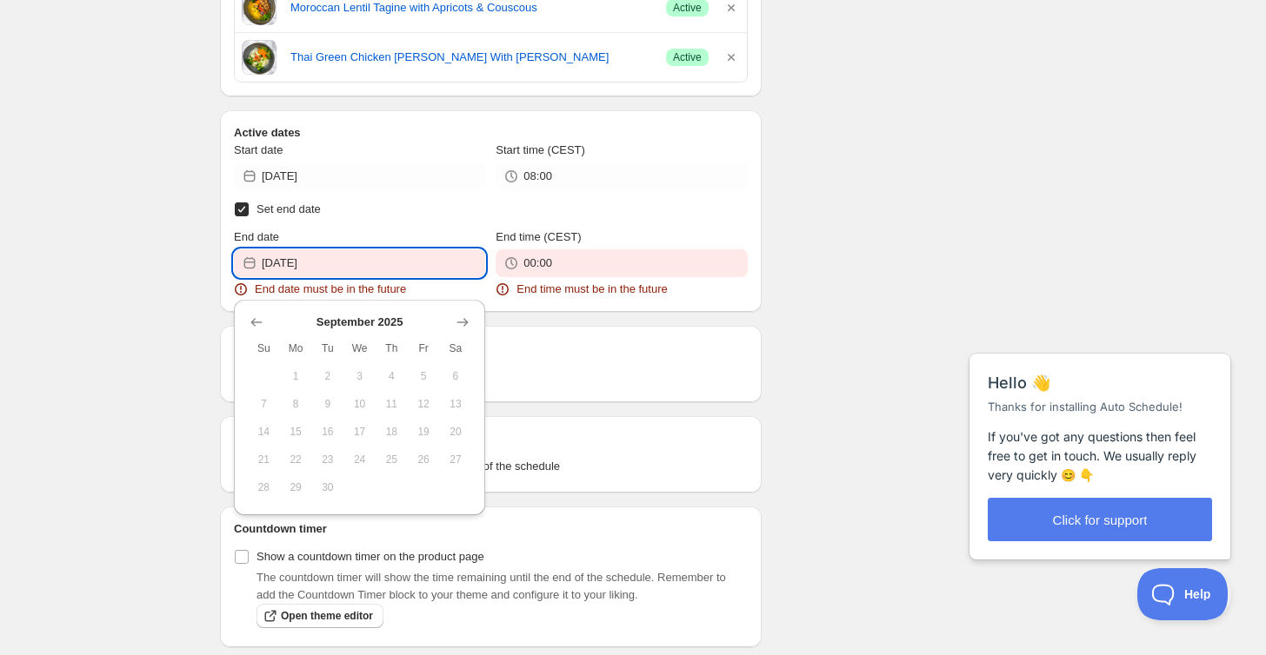
click at [336, 258] on input "[DATE]" at bounding box center [373, 263] width 223 height 28
click at [457, 319] on icon "Show next month, October 2025" at bounding box center [462, 322] width 17 height 17
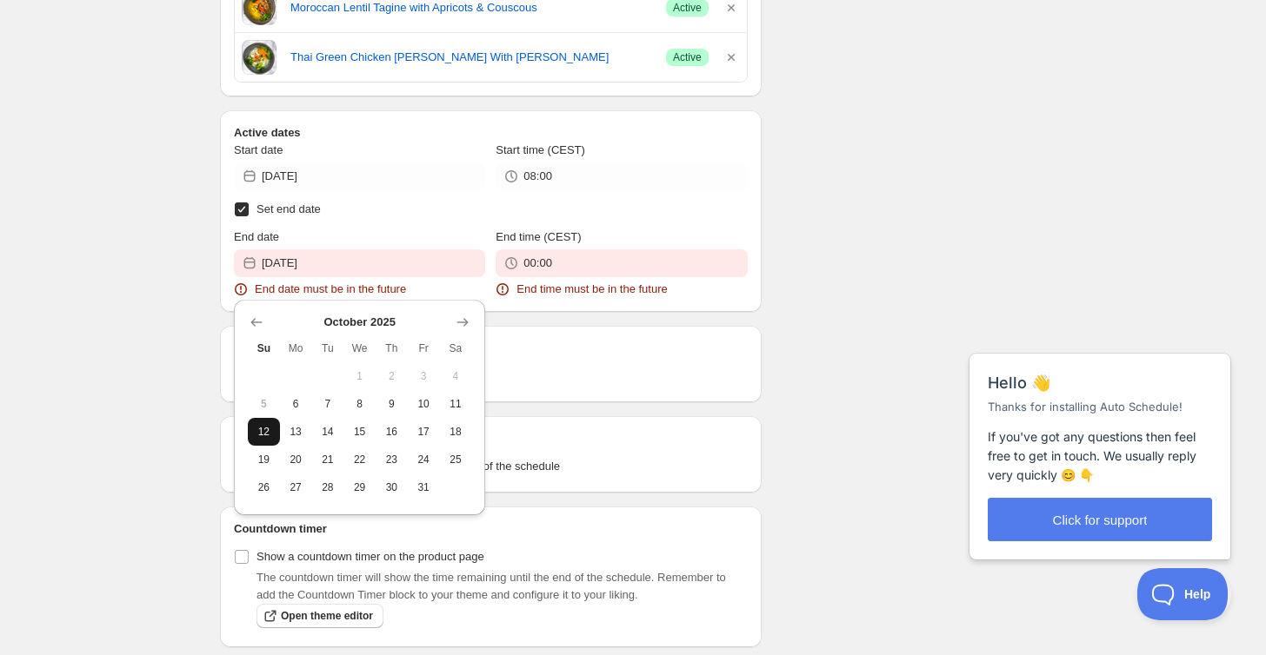
click at [257, 427] on span "12" at bounding box center [264, 432] width 18 height 14
type input "[DATE]"
